Goal: Navigation & Orientation: Find specific page/section

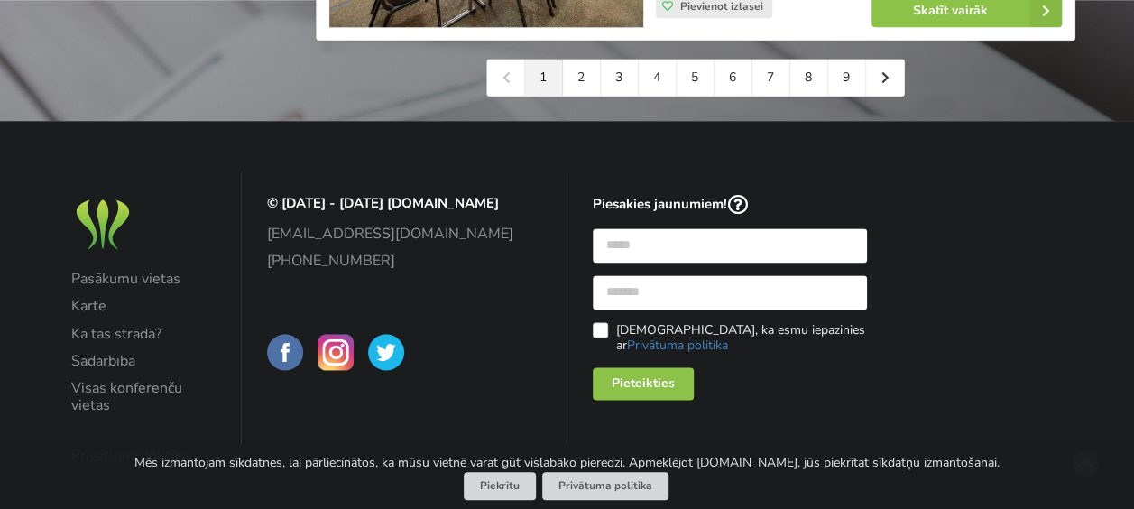
scroll to position [4510, 0]
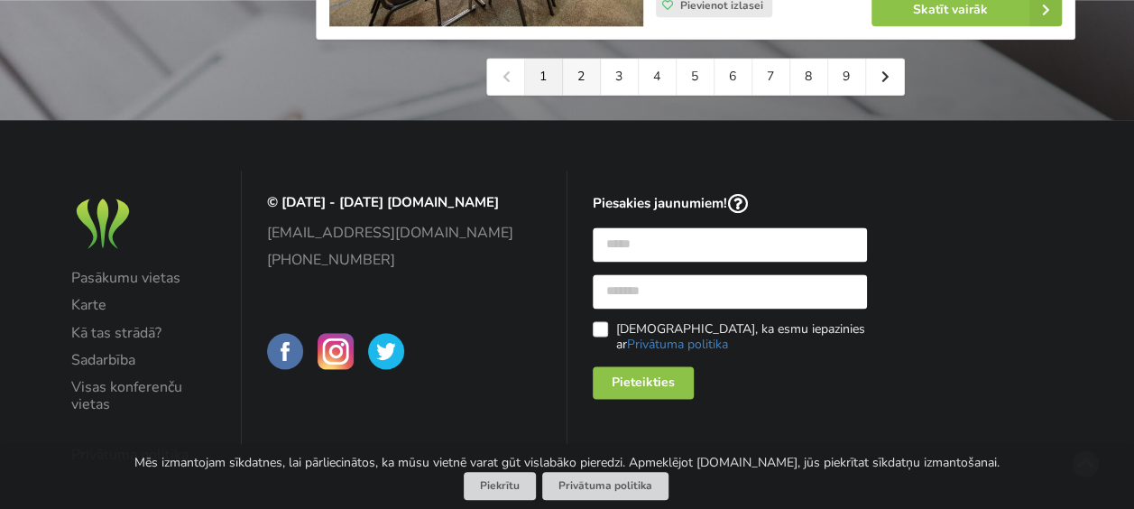
click at [583, 67] on link "2" at bounding box center [582, 77] width 38 height 36
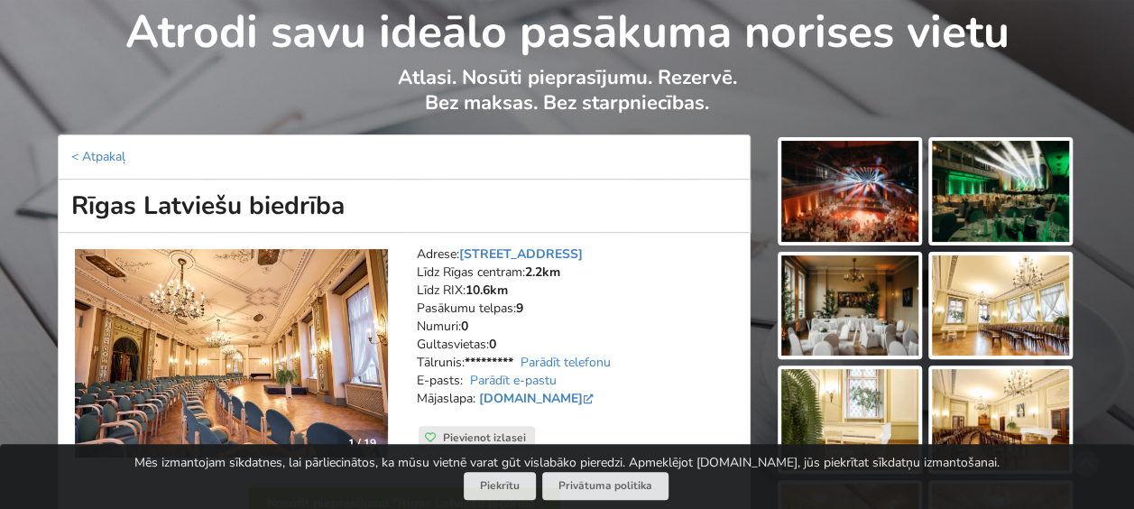
scroll to position [180, 0]
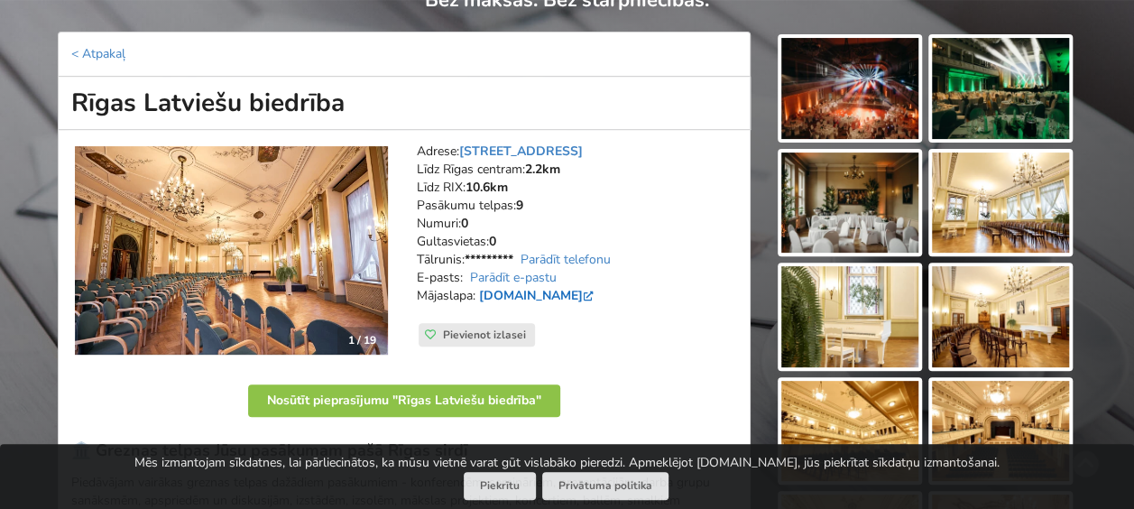
click at [498, 290] on link "www.rlb.lv" at bounding box center [538, 295] width 118 height 17
click at [301, 279] on img at bounding box center [231, 250] width 313 height 209
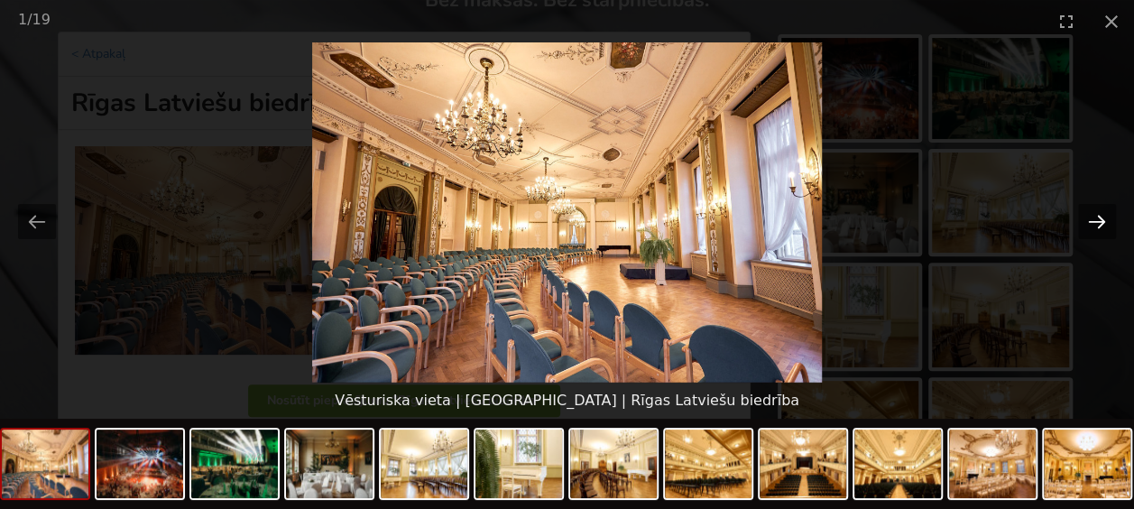
click at [1090, 216] on button "Next slide" at bounding box center [1097, 221] width 38 height 35
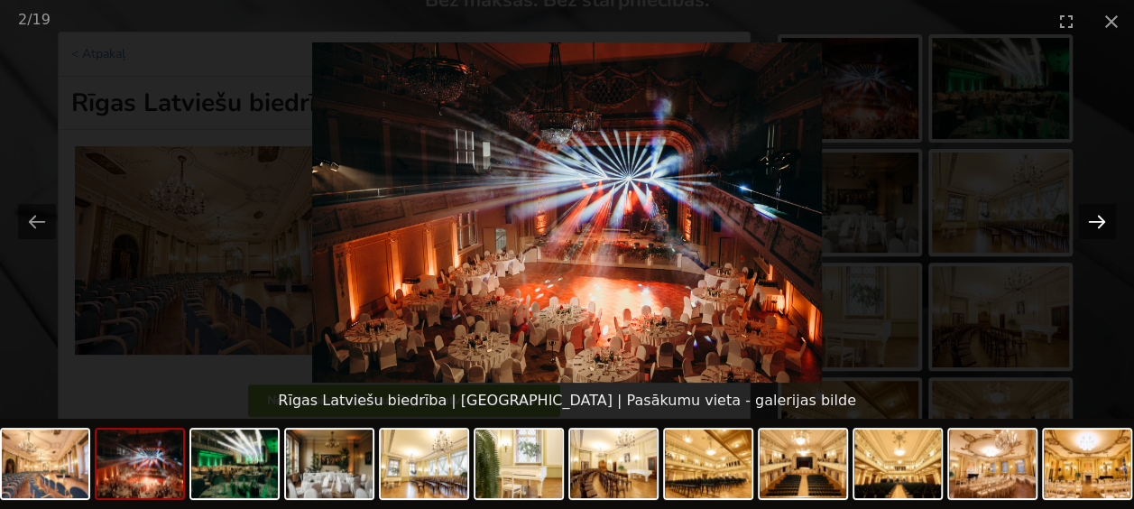
click at [1090, 216] on button "Next slide" at bounding box center [1097, 221] width 38 height 35
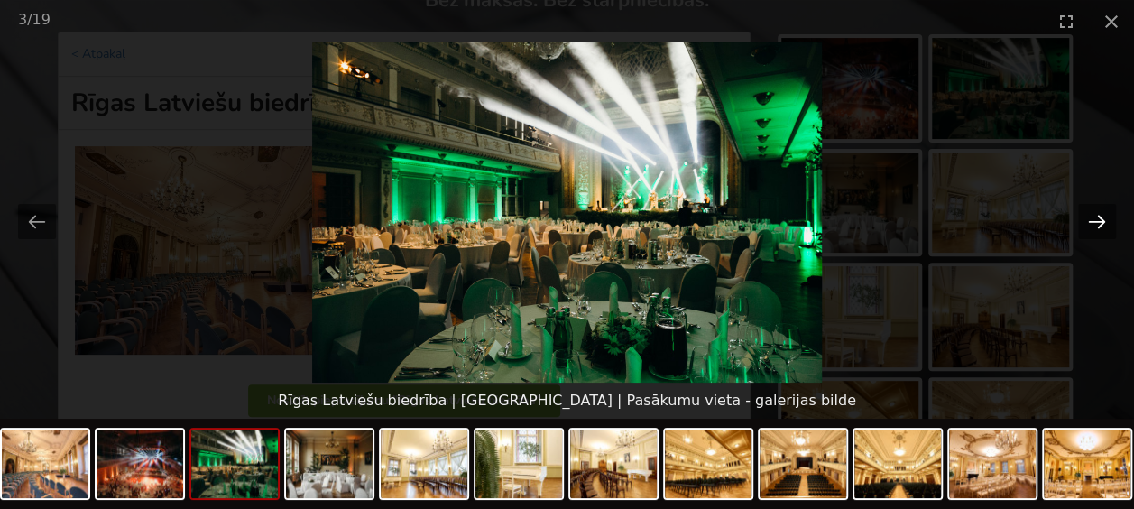
click at [1090, 216] on button "Next slide" at bounding box center [1097, 221] width 38 height 35
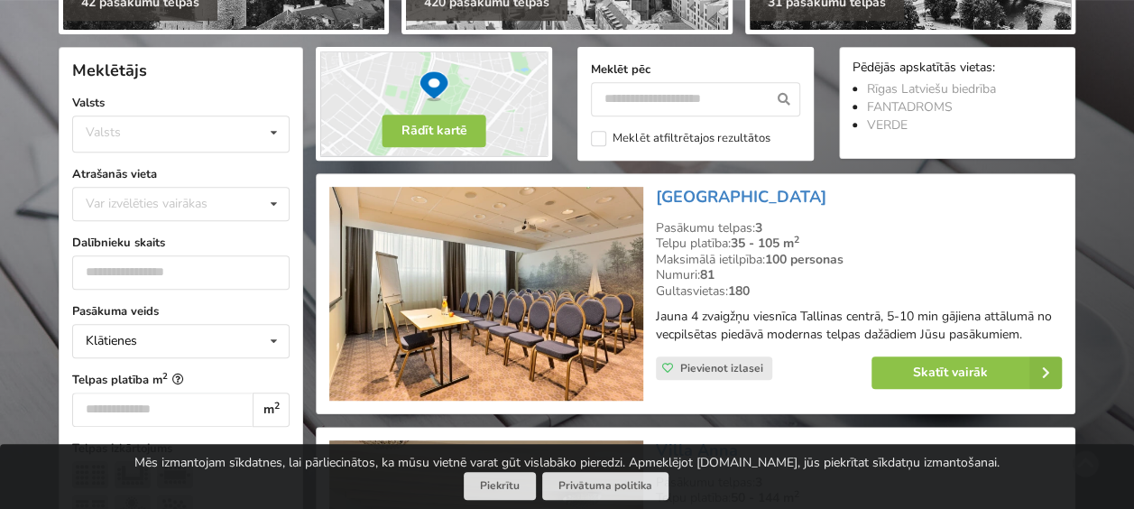
scroll to position [345, 0]
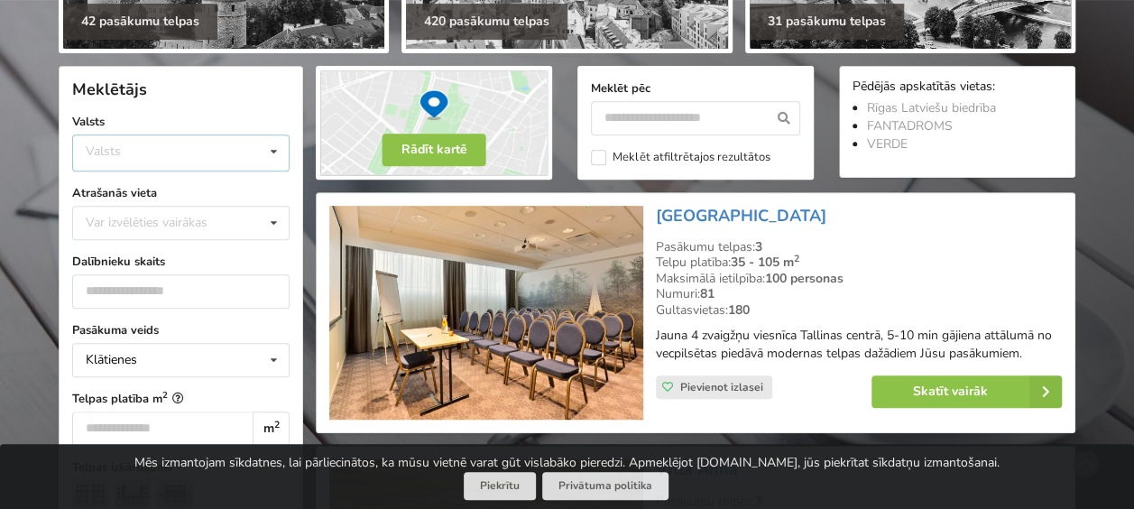
click at [178, 152] on div "Valsts Igaunija Latvija Lietuva" at bounding box center [180, 152] width 217 height 37
click at [92, 224] on div "Var izvēlēties vairākas" at bounding box center [164, 222] width 167 height 21
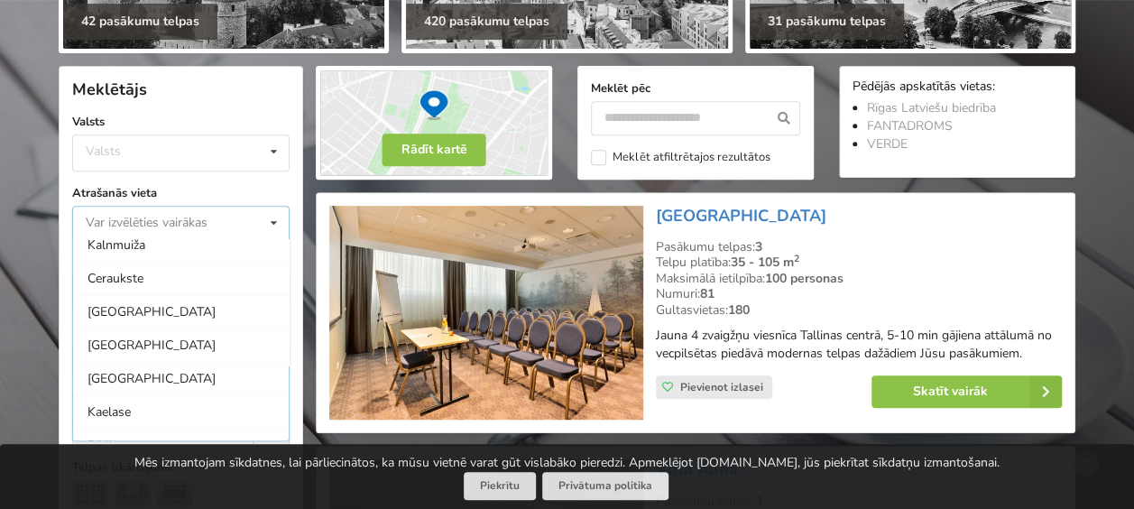
scroll to position [1716, 0]
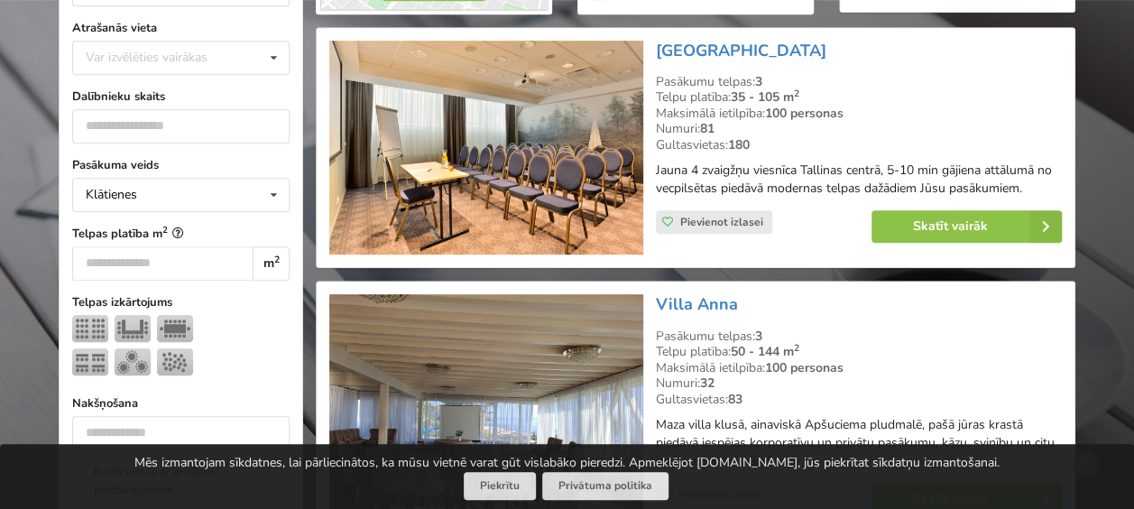
scroll to position [526, 0]
